Goal: Task Accomplishment & Management: Manage account settings

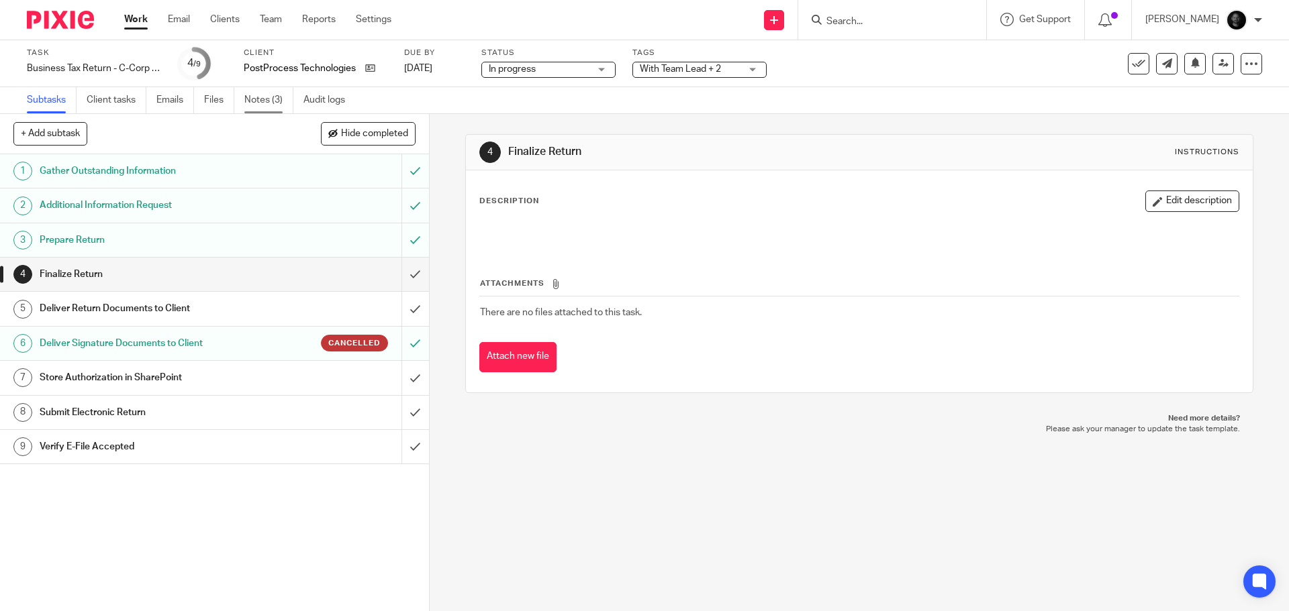
click at [266, 98] on link "Notes (3)" at bounding box center [268, 100] width 49 height 26
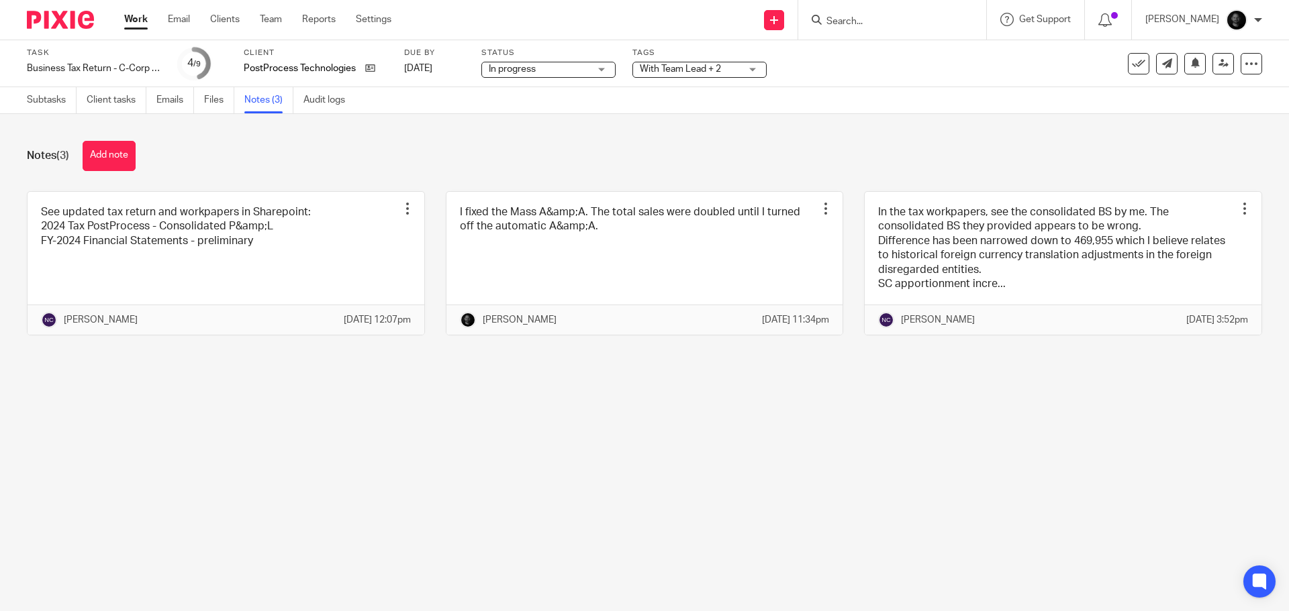
click at [682, 73] on span "With Team Lead + 2" at bounding box center [680, 68] width 81 height 9
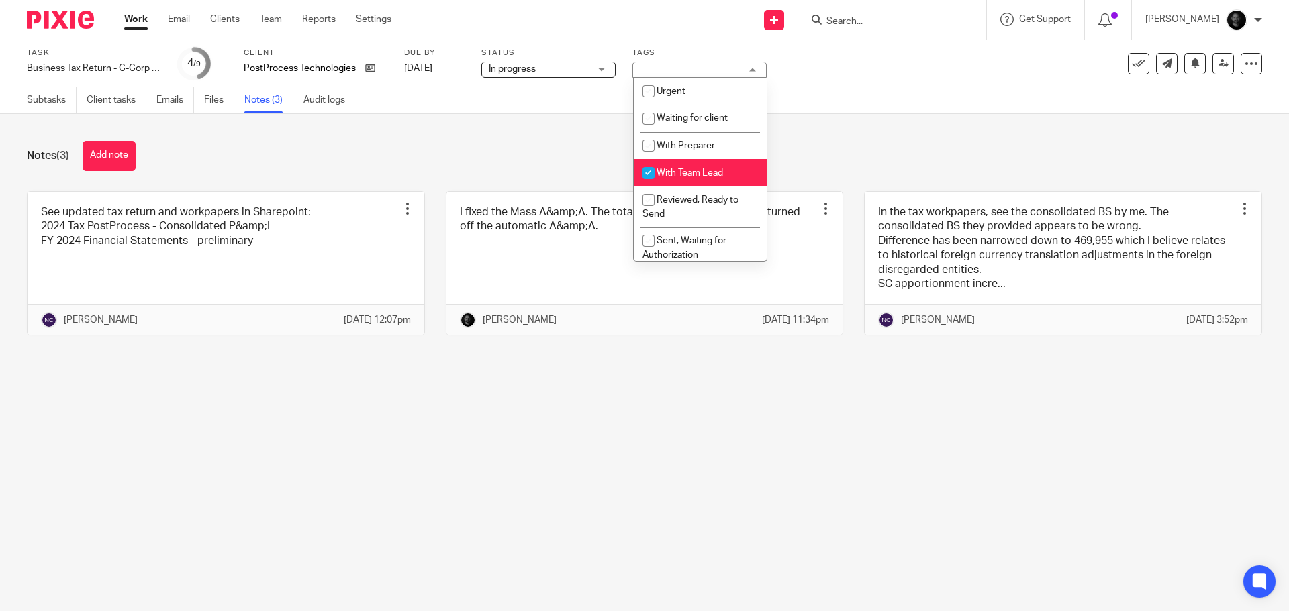
drag, startPoint x: 679, startPoint y: 173, endPoint x: 688, endPoint y: 211, distance: 39.2
click at [680, 173] on span "With Team Lead" at bounding box center [689, 172] width 66 height 9
checkbox input "false"
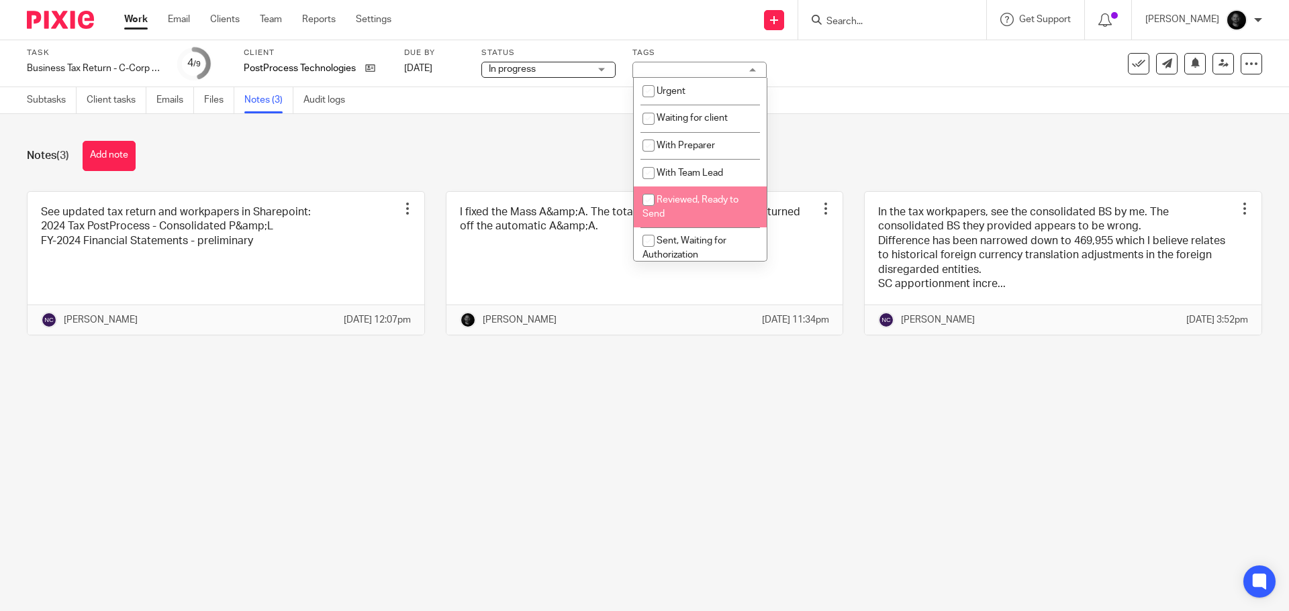
click at [690, 211] on li "Reviewed, Ready to Send" at bounding box center [700, 207] width 133 height 41
checkbox input "true"
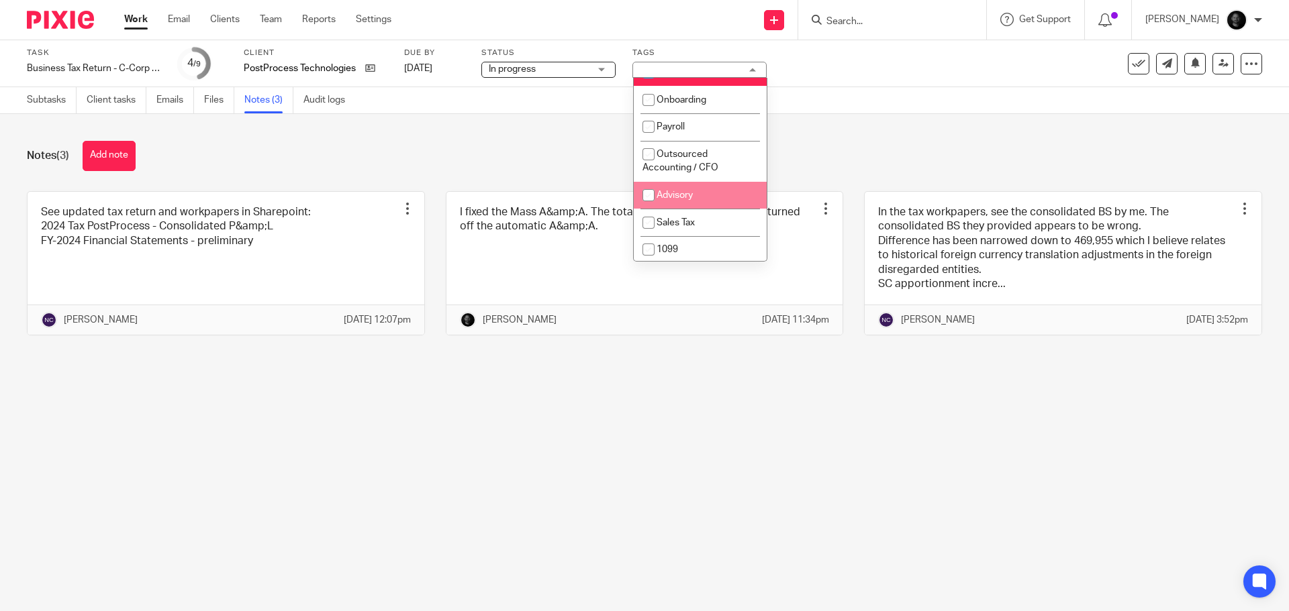
scroll to position [417, 0]
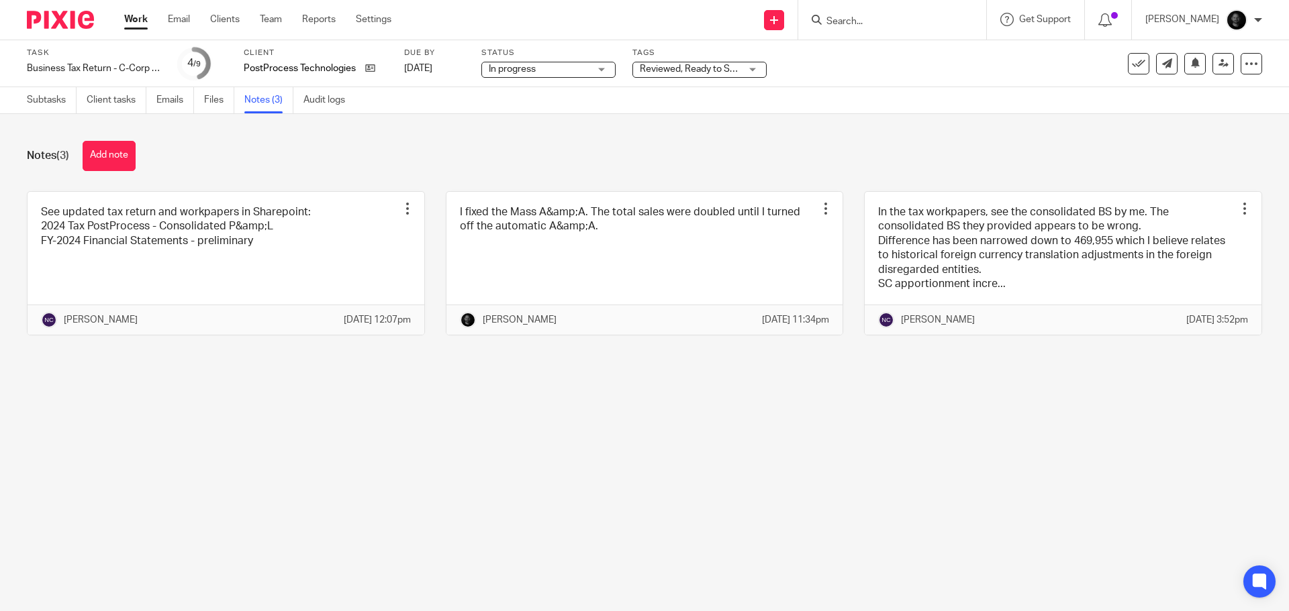
click at [889, 163] on div "Notes (3) Add note" at bounding box center [644, 156] width 1235 height 30
click at [1218, 62] on icon at bounding box center [1223, 63] width 10 height 10
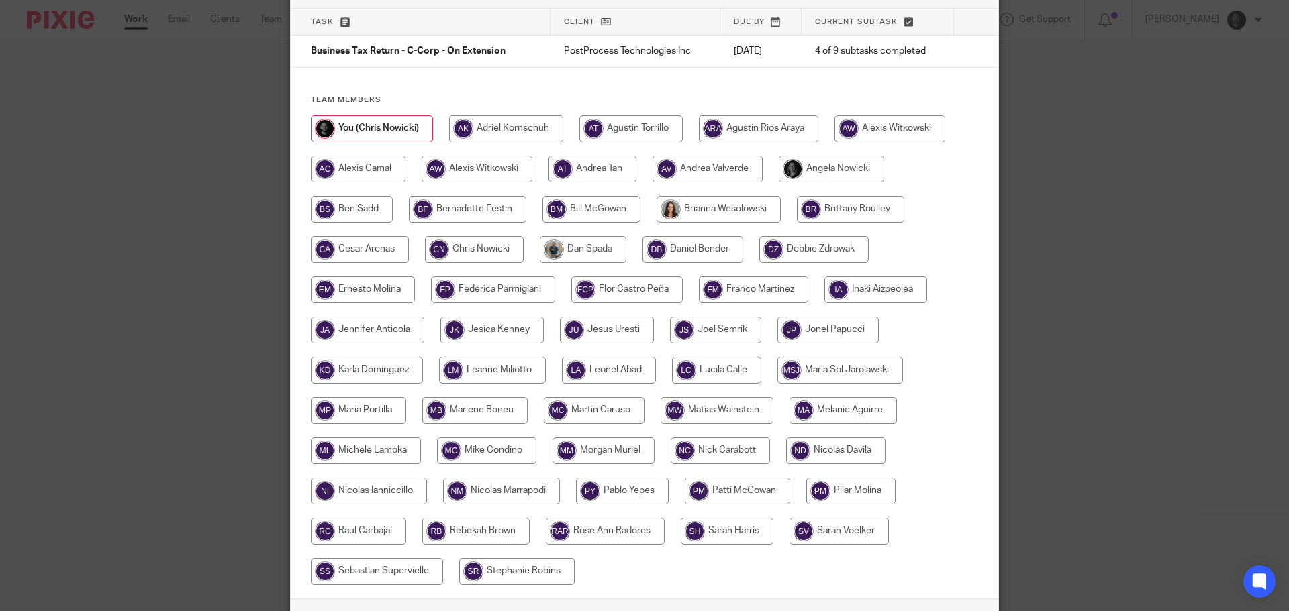
scroll to position [186, 0]
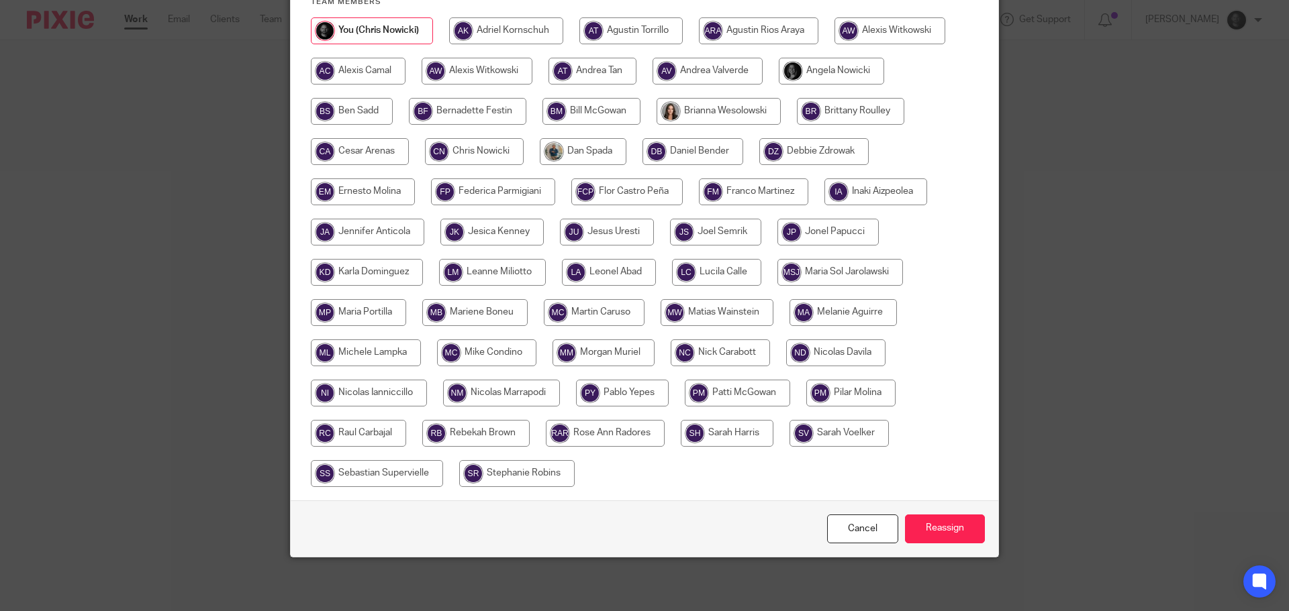
click at [732, 340] on input "radio" at bounding box center [720, 353] width 99 height 27
radio input "true"
click at [917, 533] on input "Reassign" at bounding box center [945, 529] width 80 height 29
